Goal: Browse casually

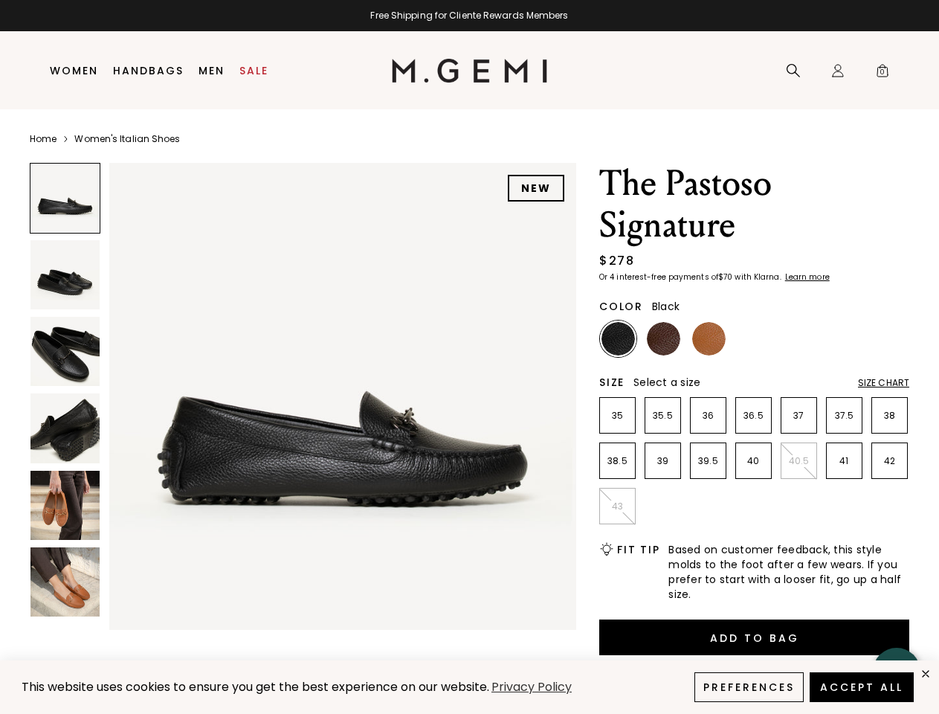
click at [469, 16] on div "Free Shipping for Cliente Rewards Members" at bounding box center [469, 16] width 939 height 12
click at [793, 71] on icon at bounding box center [793, 70] width 15 height 15
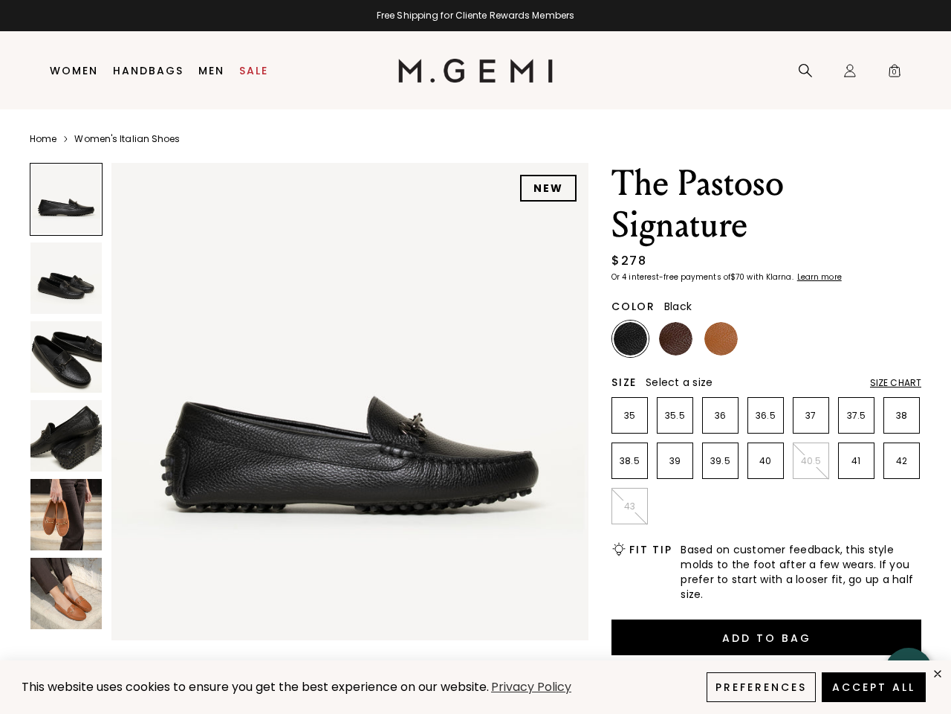
click at [838, 71] on div "Icons/20x20/profile@2x Sign In Orders Rewards Refer a Friend Address Book Call …" at bounding box center [850, 71] width 30 height 78
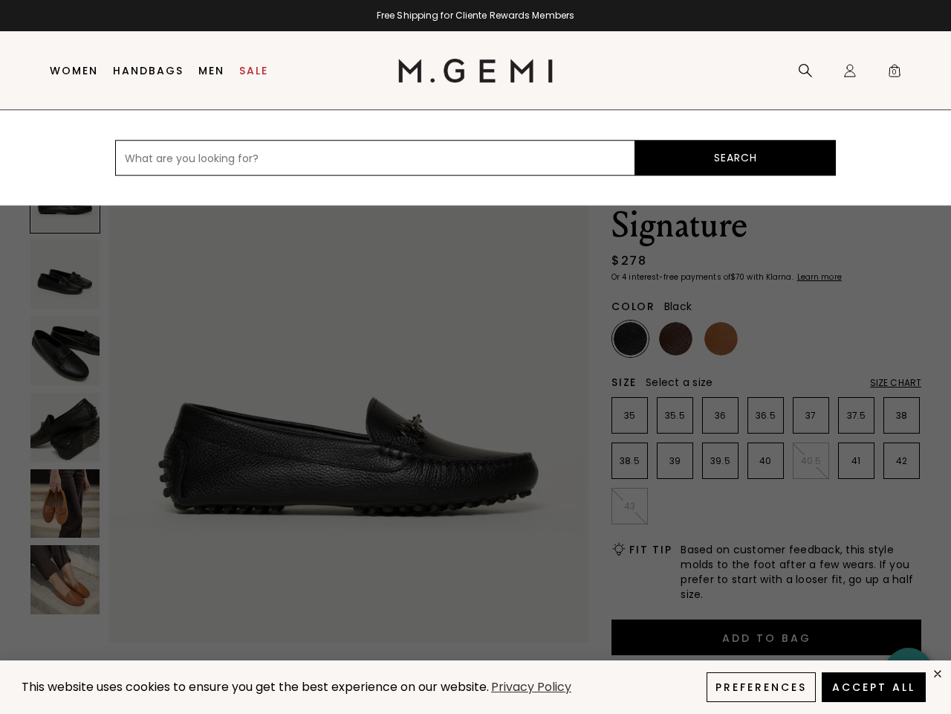
click at [887, 71] on span "0" at bounding box center [894, 73] width 15 height 15
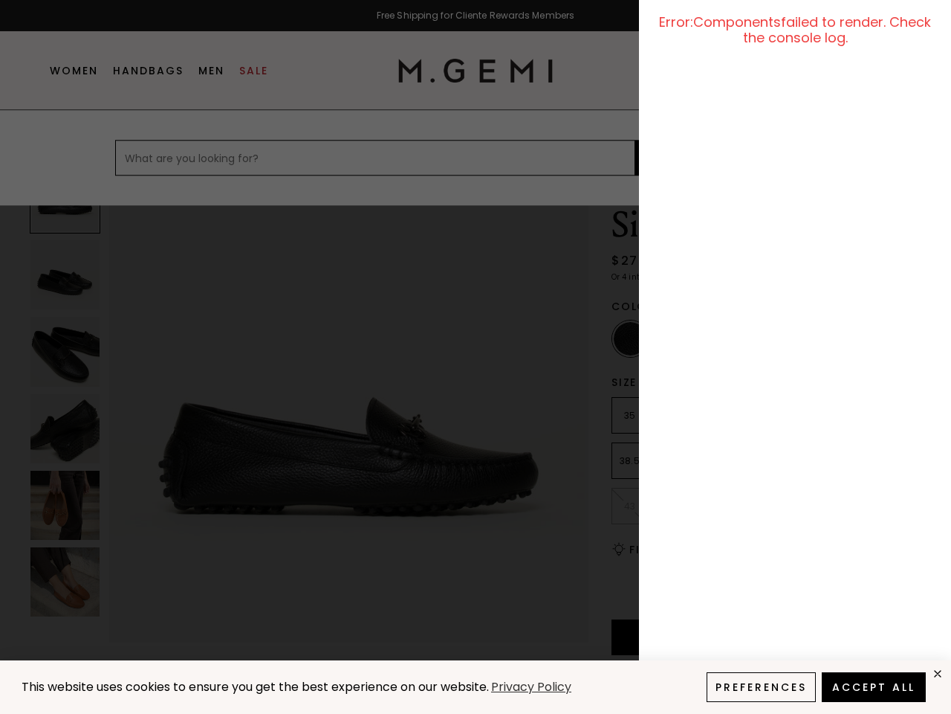
click at [117, 148] on div at bounding box center [475, 357] width 951 height 714
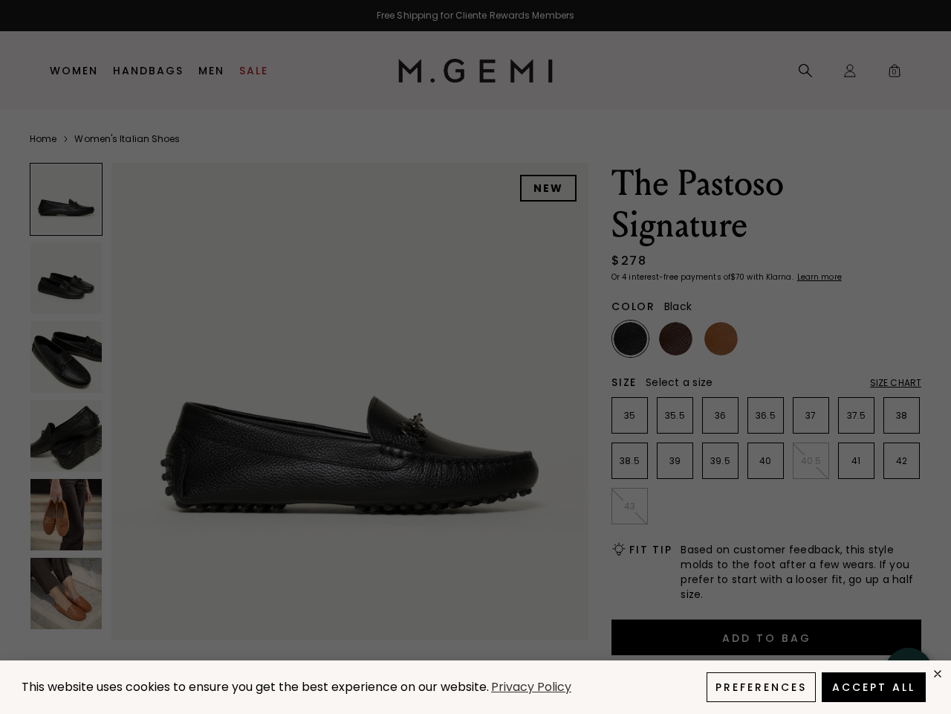
click at [303, 392] on div "Free Shipping for Cliente Rewards Members Icons/20x20/hamburger@2x Women Shop A…" at bounding box center [475, 357] width 951 height 714
click at [65, 198] on div at bounding box center [66, 199] width 73 height 73
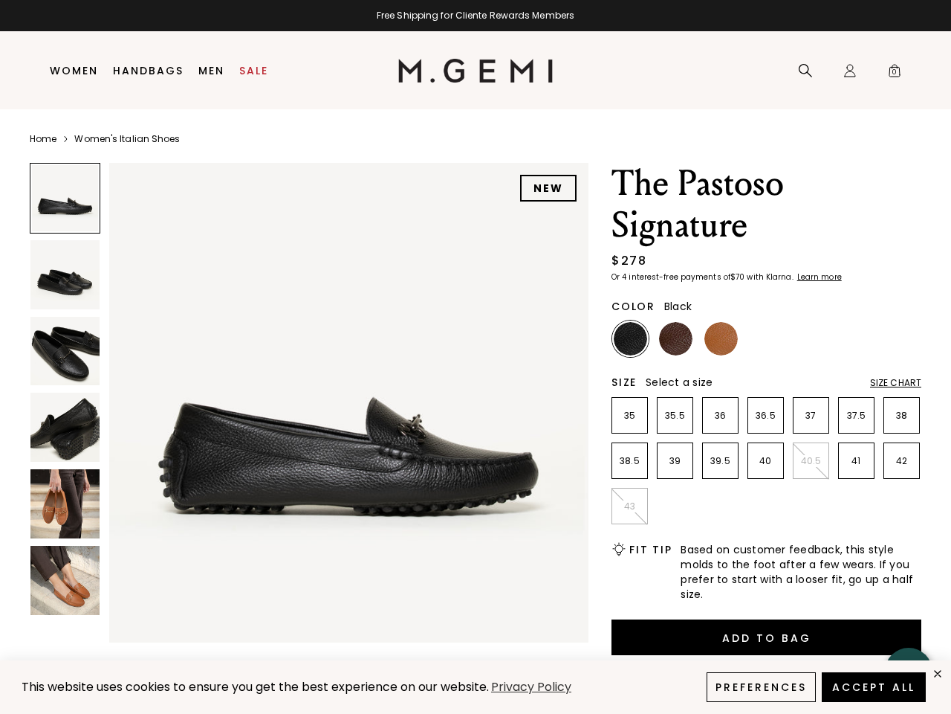
click at [65, 274] on img at bounding box center [64, 274] width 69 height 69
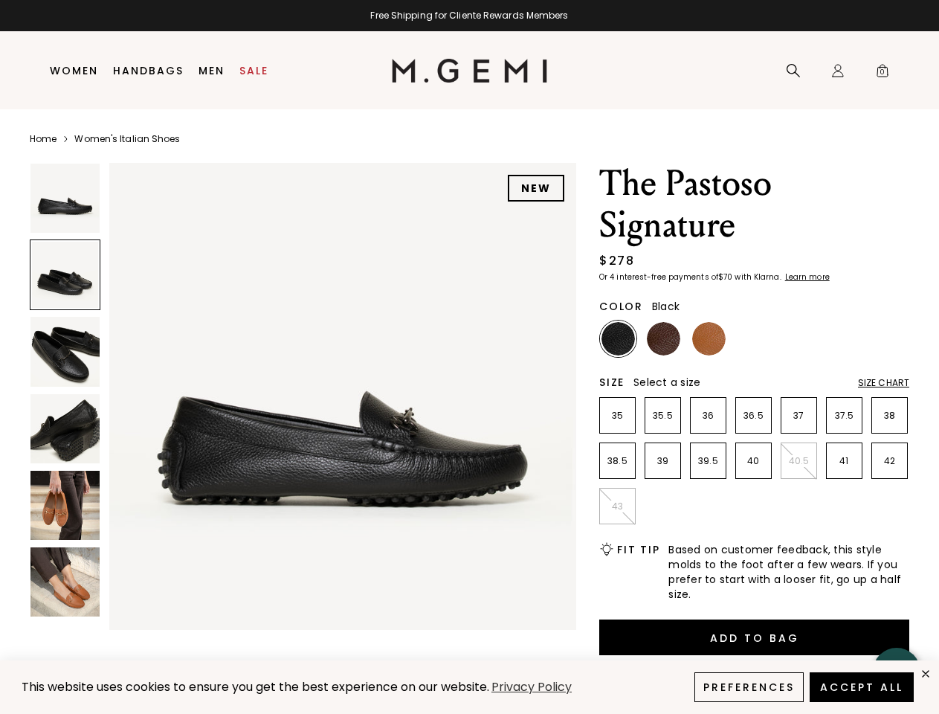
click at [65, 351] on img at bounding box center [64, 351] width 69 height 69
click at [65, 427] on img at bounding box center [64, 428] width 69 height 69
